Goal: Find specific page/section: Find specific page/section

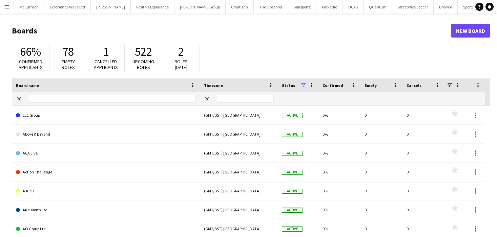
click at [10, 7] on button "Menu" at bounding box center [7, 7] width 14 height 14
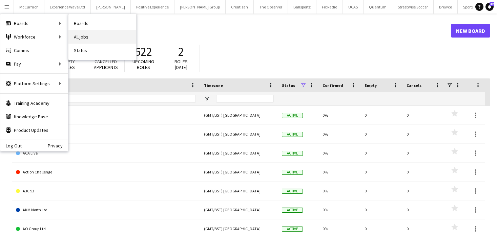
click at [77, 39] on link "All jobs" at bounding box center [102, 37] width 68 height 14
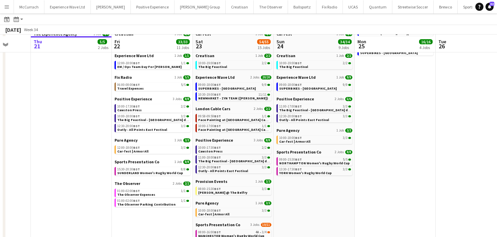
scroll to position [66, 0]
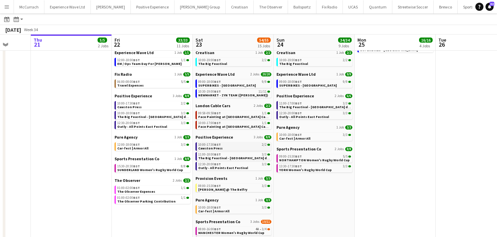
click at [237, 145] on div "10:00-17:30 BST 2/2" at bounding box center [234, 144] width 72 height 3
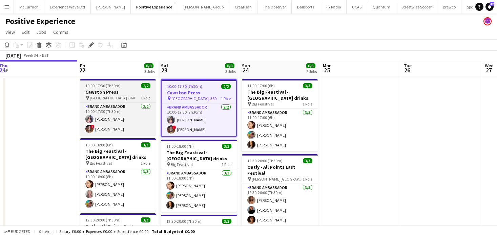
scroll to position [0, 245]
